Goal: Find specific page/section: Find specific page/section

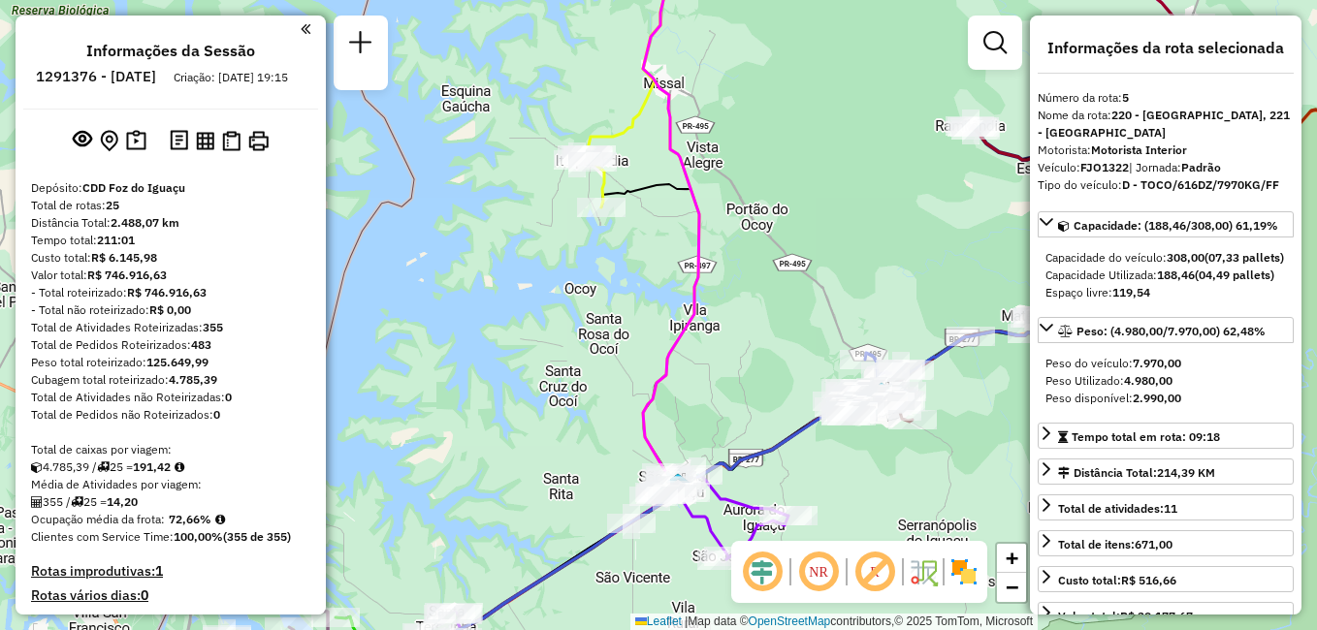
select select "**********"
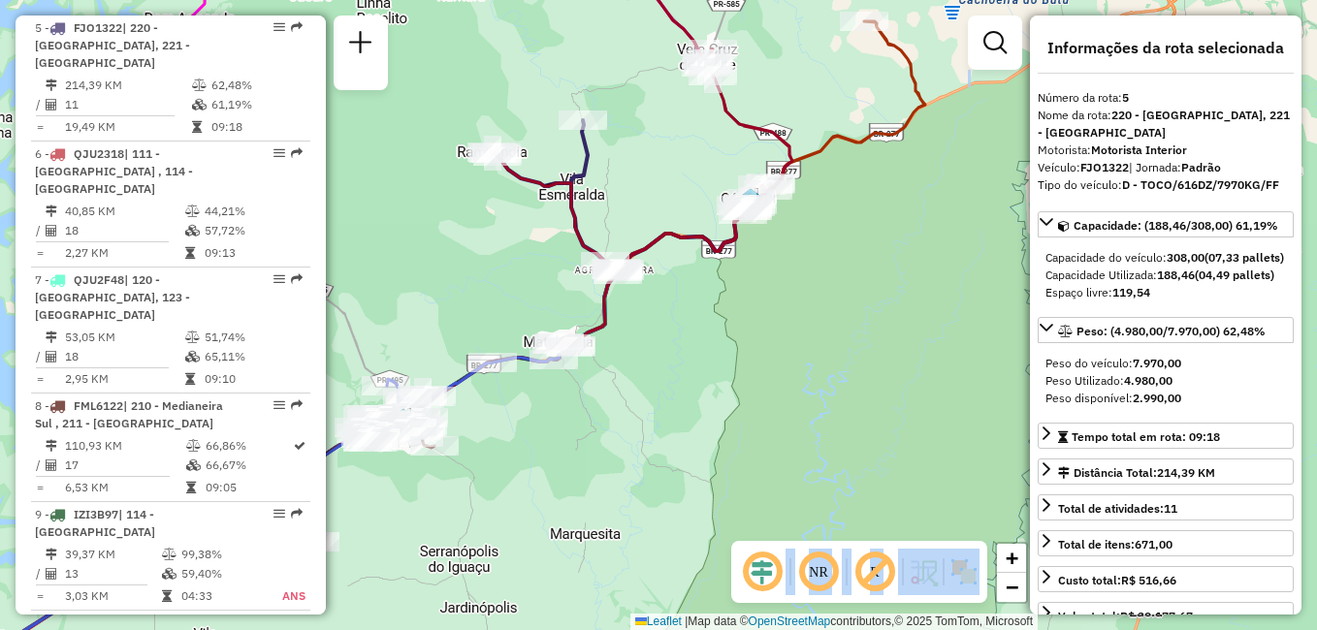
drag, startPoint x: 921, startPoint y: 250, endPoint x: 447, endPoint y: 273, distance: 474.8
click at [440, 276] on div "Janela de atendimento Grade de atendimento Capacidade Transportadoras Veículos …" at bounding box center [658, 315] width 1317 height 630
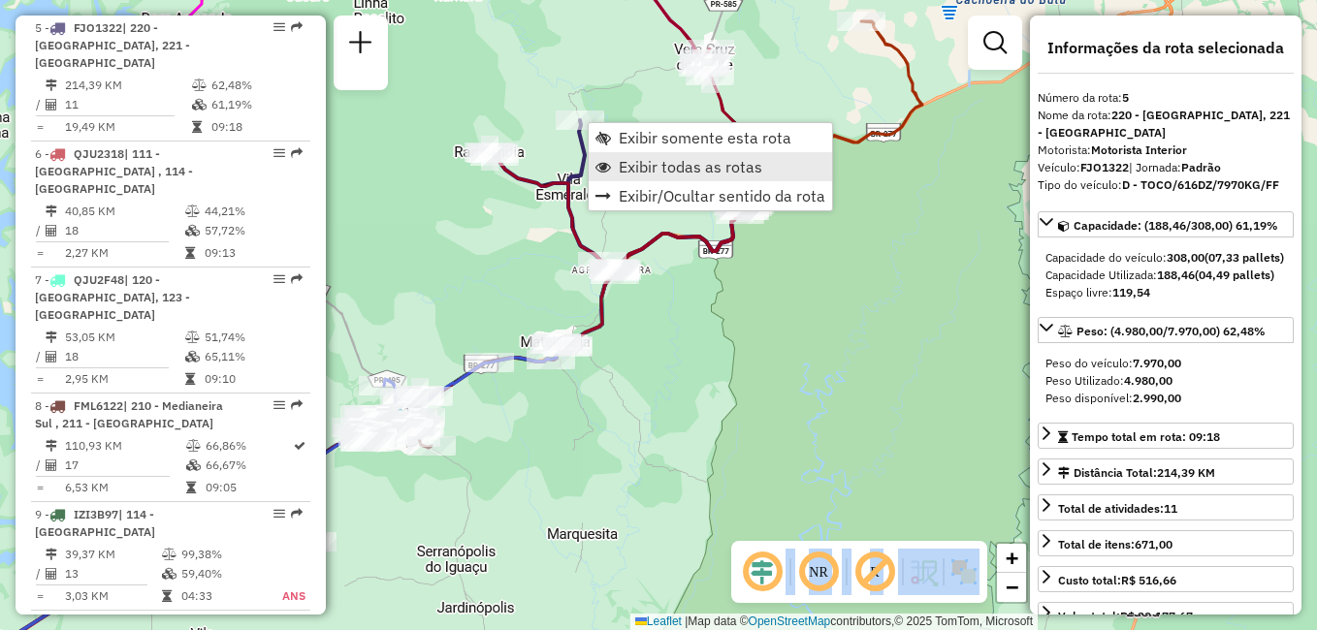
click at [695, 162] on span "Exibir todas as rotas" at bounding box center [691, 167] width 144 height 16
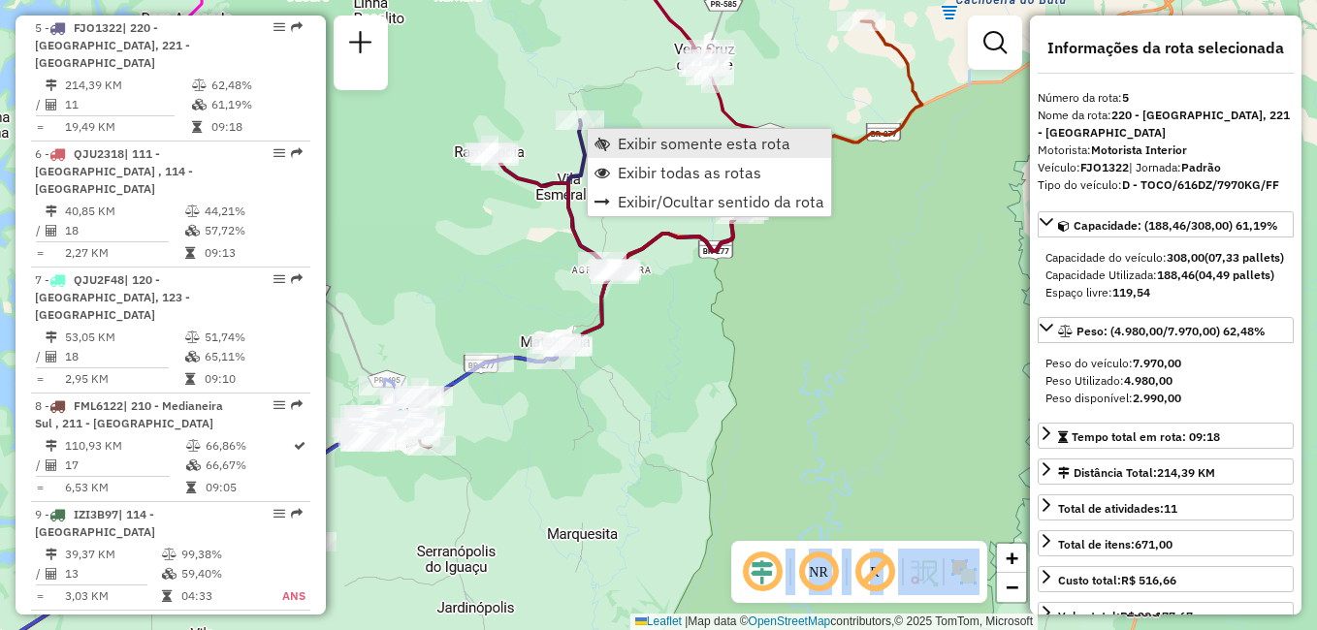
click at [675, 150] on span "Exibir somente esta rota" at bounding box center [704, 144] width 173 height 16
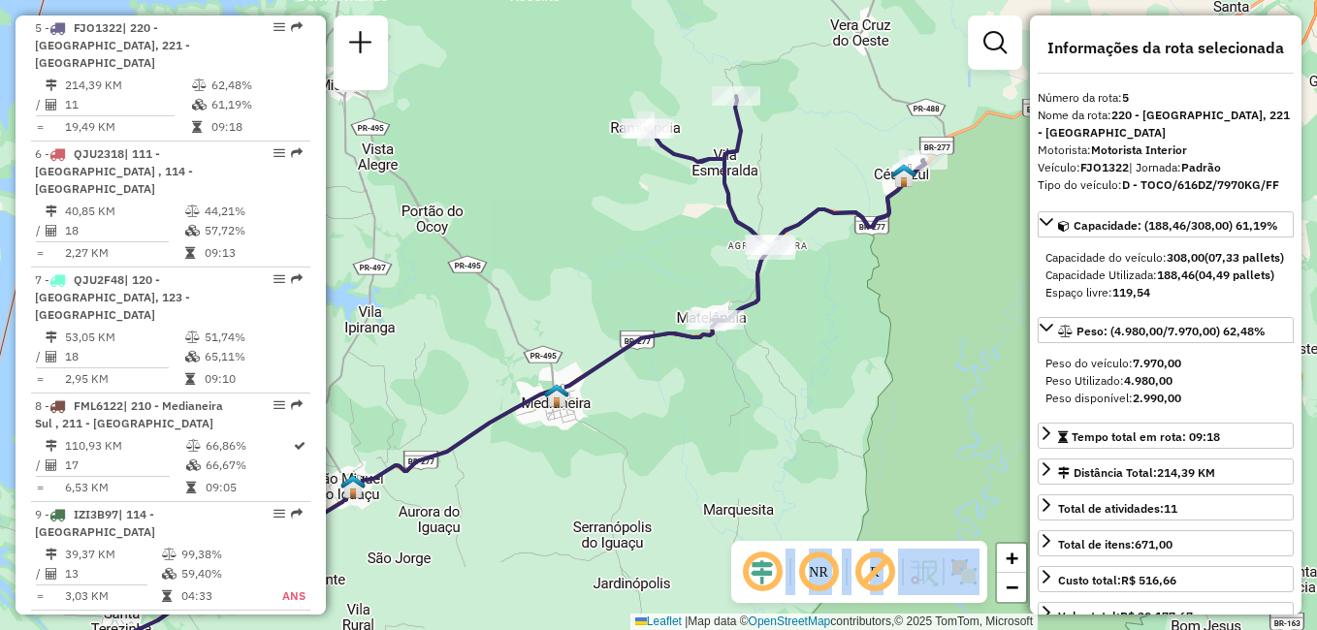
drag, startPoint x: 900, startPoint y: 294, endPoint x: 663, endPoint y: 396, distance: 257.6
click at [671, 403] on div "Janela de atendimento Grade de atendimento Capacidade Transportadoras Veículos …" at bounding box center [658, 315] width 1317 height 630
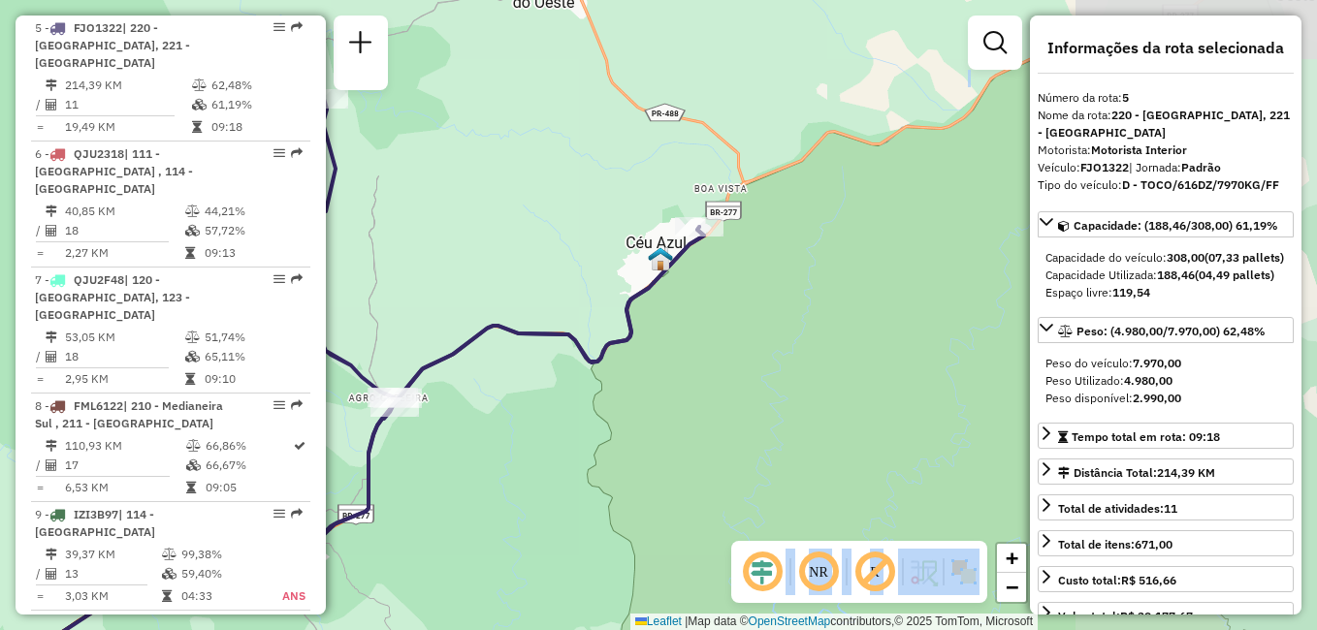
drag, startPoint x: 852, startPoint y: 301, endPoint x: 425, endPoint y: 259, distance: 429.7
click at [425, 259] on div "Janela de atendimento Grade de atendimento Capacidade Transportadoras Veículos …" at bounding box center [658, 315] width 1317 height 630
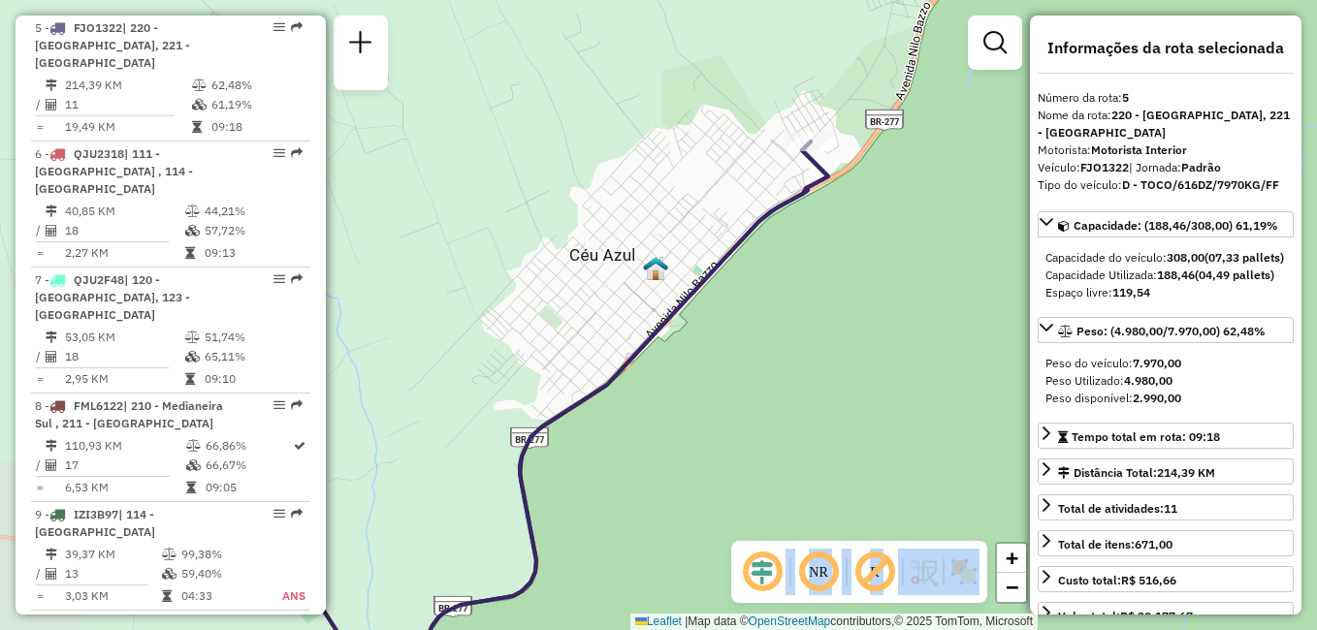
drag, startPoint x: 590, startPoint y: 287, endPoint x: 845, endPoint y: 263, distance: 256.2
click at [845, 263] on div "Janela de atendimento Grade de atendimento Capacidade Transportadoras Veículos …" at bounding box center [658, 315] width 1317 height 630
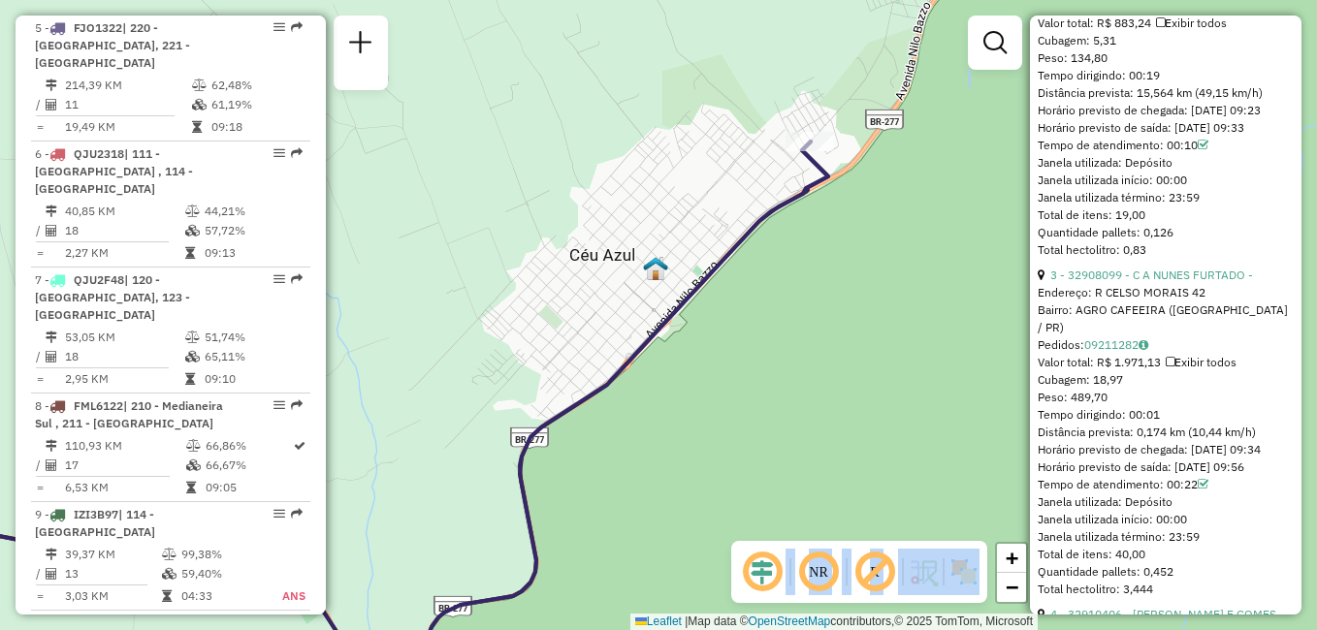
scroll to position [1261, 0]
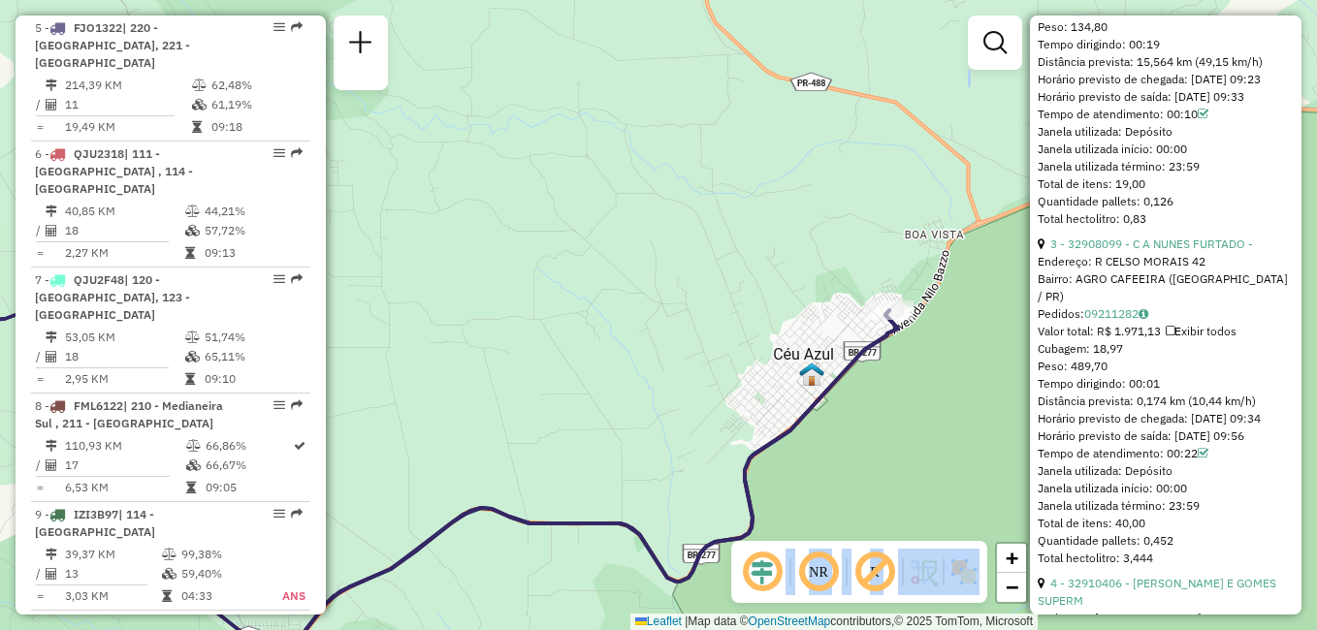
drag, startPoint x: 804, startPoint y: 317, endPoint x: 890, endPoint y: 397, distance: 117.4
click at [890, 397] on div "Janela de atendimento Grade de atendimento Capacidade Transportadoras Veículos …" at bounding box center [658, 315] width 1317 height 630
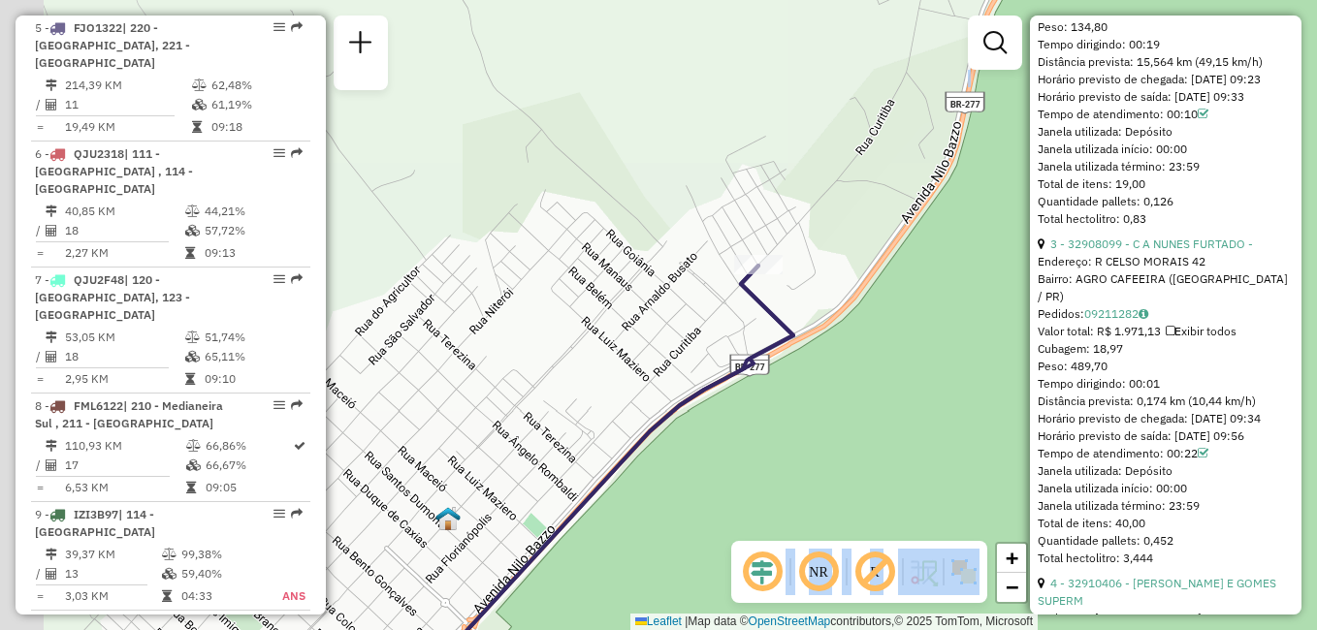
drag, startPoint x: 794, startPoint y: 272, endPoint x: 867, endPoint y: 413, distance: 159.2
click at [867, 413] on div "Janela de atendimento Grade de atendimento Capacidade Transportadoras Veículos …" at bounding box center [658, 315] width 1317 height 630
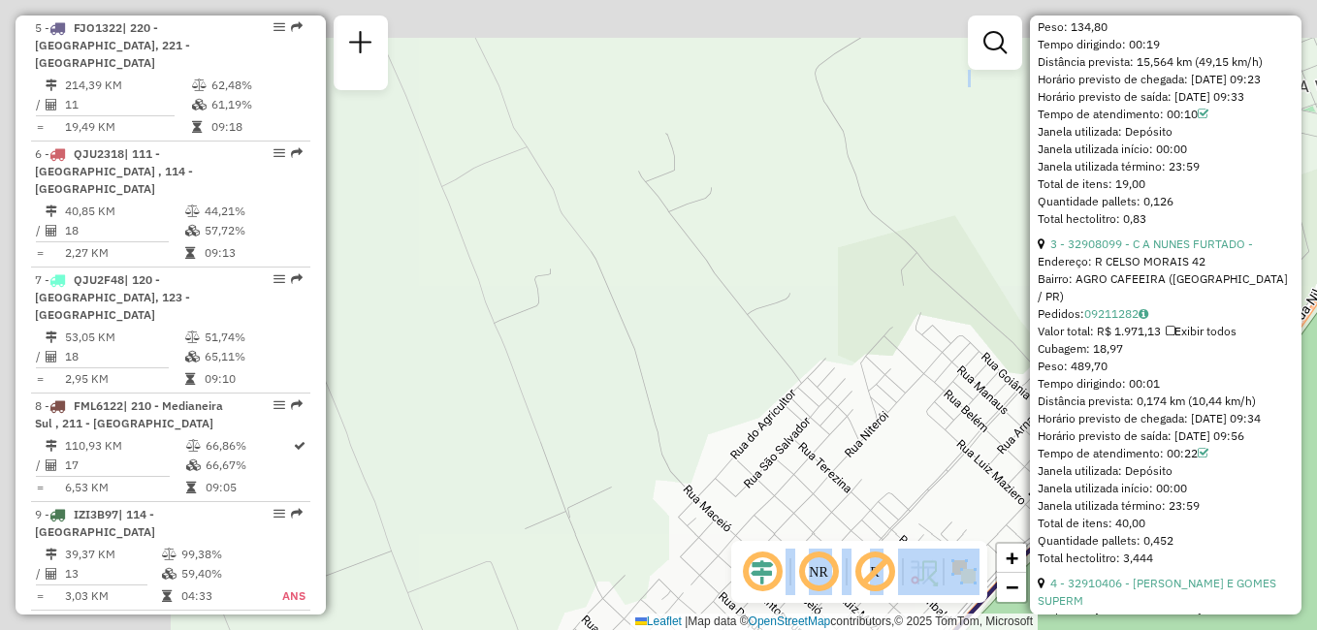
drag, startPoint x: 591, startPoint y: 170, endPoint x: 949, endPoint y: 260, distance: 370.0
click at [954, 261] on div "Janela de atendimento Grade de atendimento Capacidade Transportadoras Veículos …" at bounding box center [658, 315] width 1317 height 630
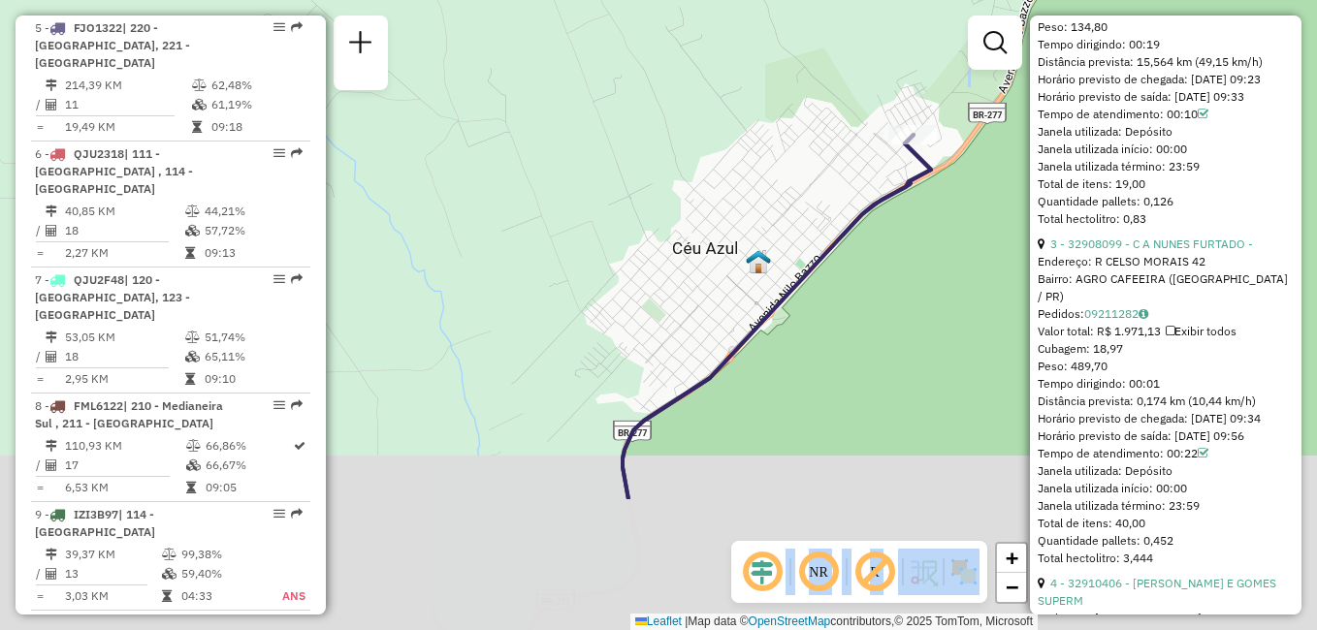
drag, startPoint x: 846, startPoint y: 344, endPoint x: 763, endPoint y: 138, distance: 222.4
click at [763, 140] on div "Janela de atendimento Grade de atendimento Capacidade Transportadoras Veículos …" at bounding box center [658, 315] width 1317 height 630
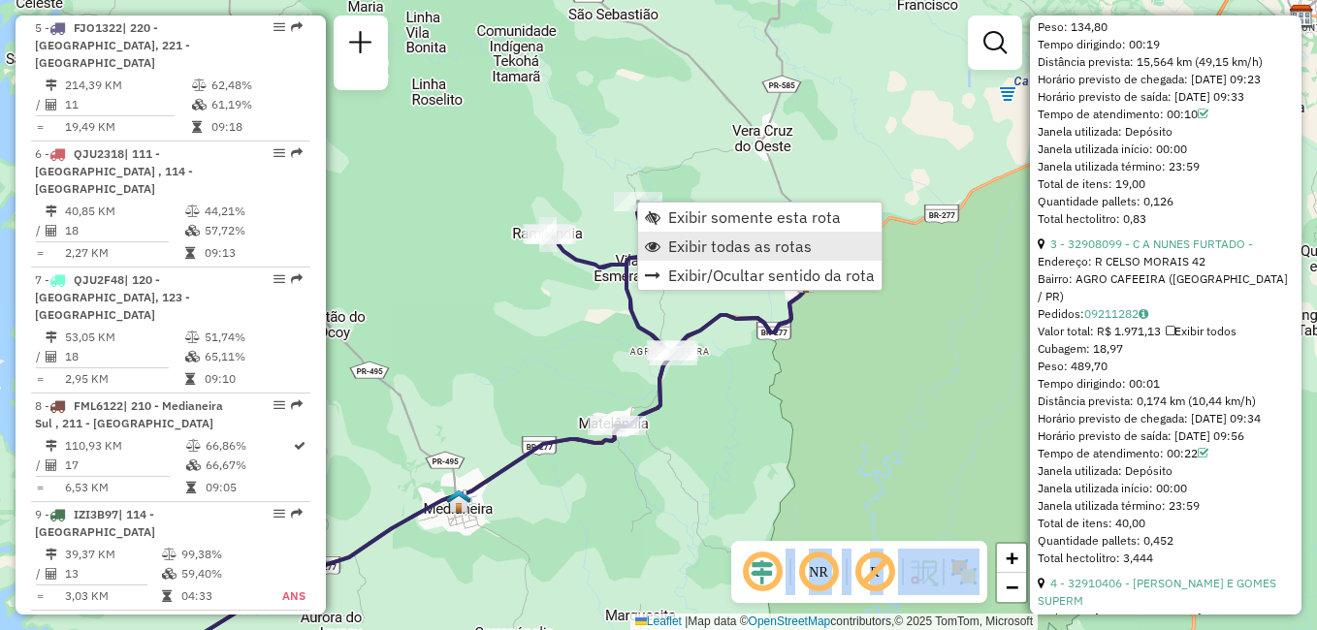
click at [755, 247] on span "Exibir todas as rotas" at bounding box center [740, 247] width 144 height 16
